Goal: Transaction & Acquisition: Purchase product/service

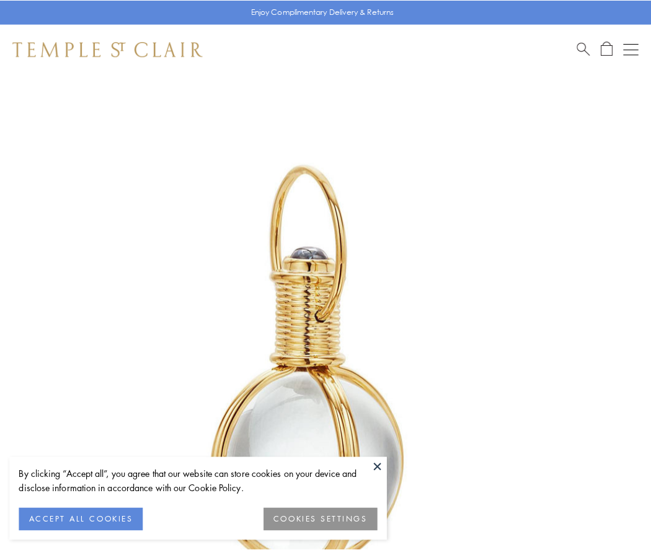
scroll to position [323, 0]
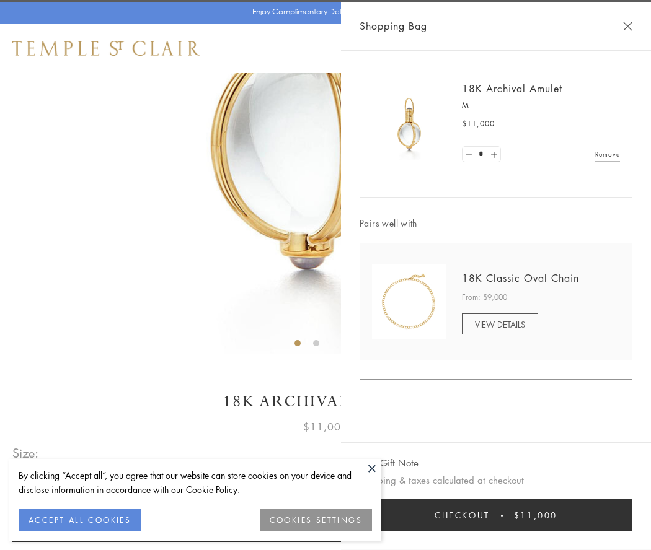
click at [496, 516] on button "Checkout $11,000" at bounding box center [495, 515] width 273 height 32
